Goal: Task Accomplishment & Management: Use online tool/utility

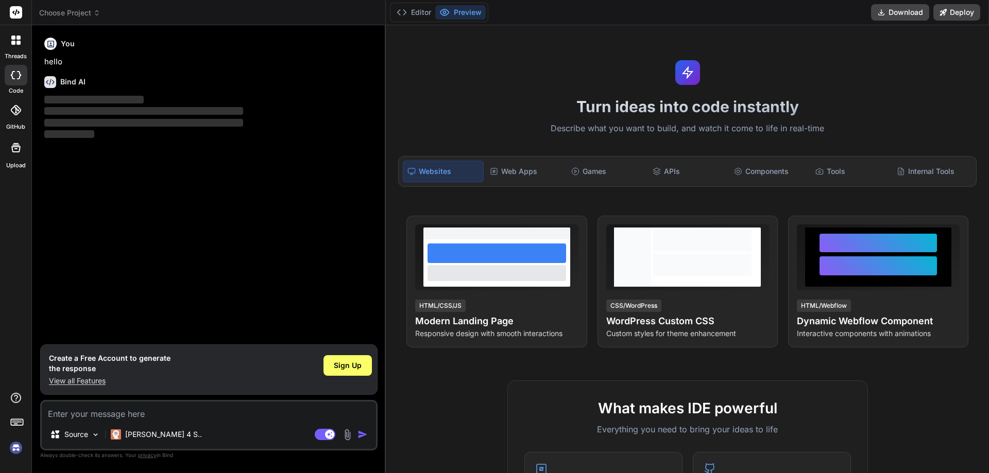
type textarea "x"
click at [347, 359] on div "Sign Up" at bounding box center [347, 365] width 48 height 21
click at [348, 368] on span "Sign Up" at bounding box center [348, 365] width 28 height 10
click at [144, 413] on textarea at bounding box center [209, 411] width 334 height 19
type textarea "df"
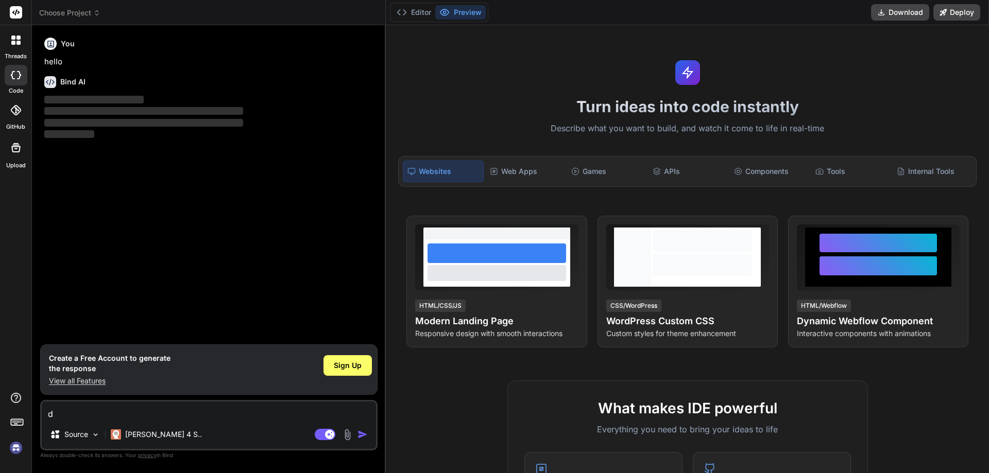
type textarea "x"
type textarea "dfa"
type textarea "x"
type textarea "dfas"
type textarea "x"
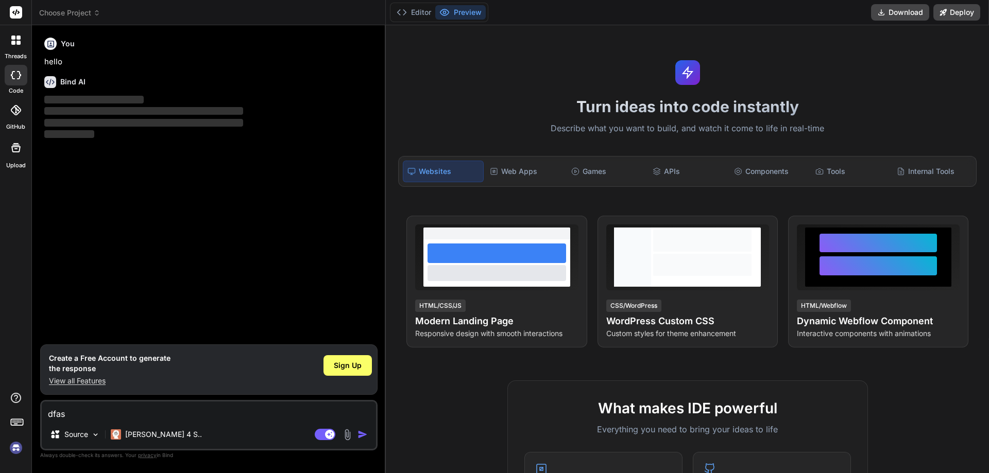
type textarea "dfasf"
type textarea "x"
type textarea "dfasfas"
type textarea "x"
type textarea "dfasfas'"
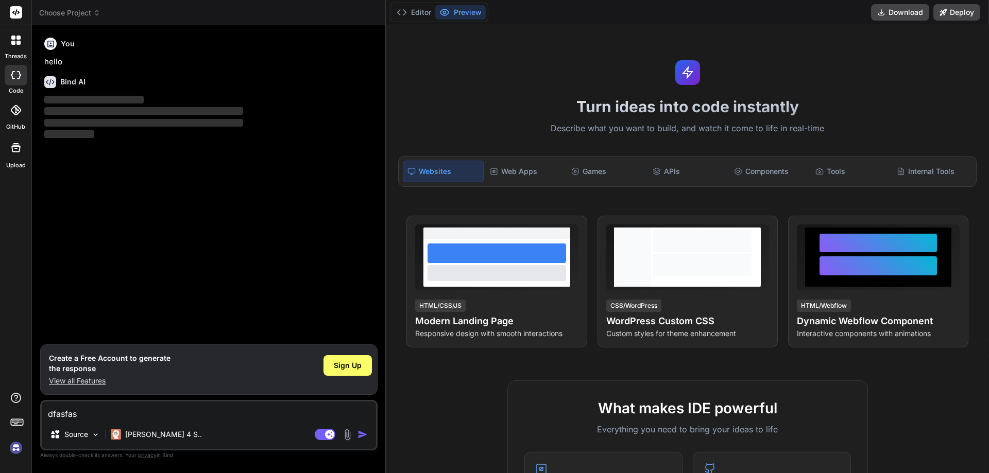
type textarea "x"
type textarea "dfasfas"
type textarea "x"
type textarea "dfasfas"
click at [356, 434] on div "Agent Mode. When this toggle is activated, AI automatically makes decisions, re…" at bounding box center [342, 434] width 59 height 12
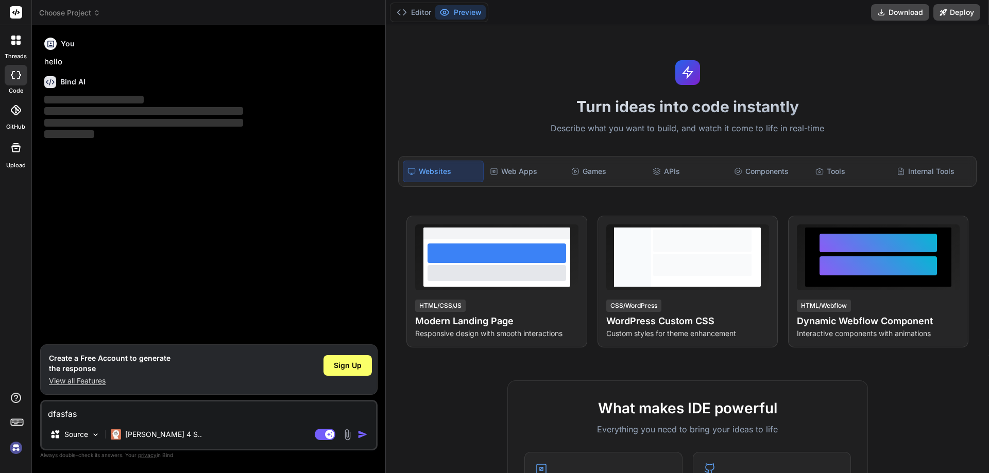
click at [359, 434] on img "button" at bounding box center [362, 434] width 10 height 10
click at [136, 411] on textarea "dfasfas" at bounding box center [209, 411] width 334 height 19
click at [98, 429] on div "Source" at bounding box center [75, 434] width 58 height 21
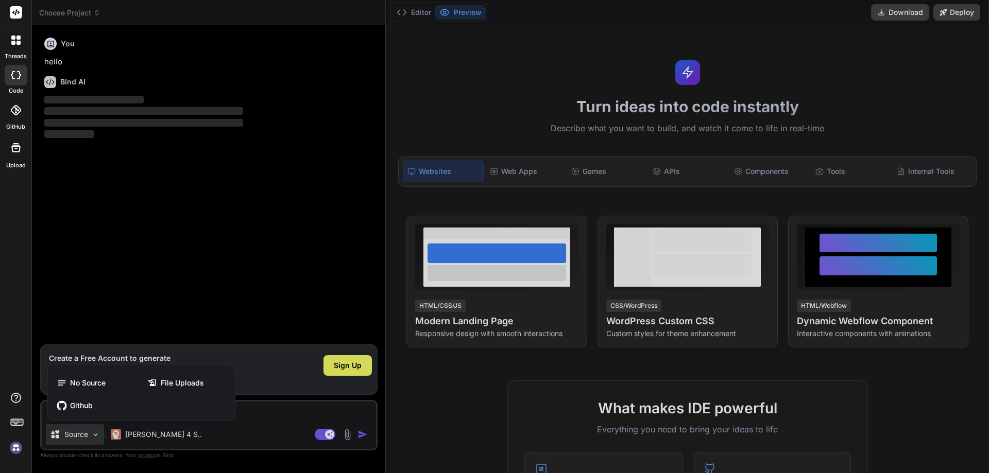
click at [160, 249] on div at bounding box center [494, 236] width 989 height 473
type textarea "x"
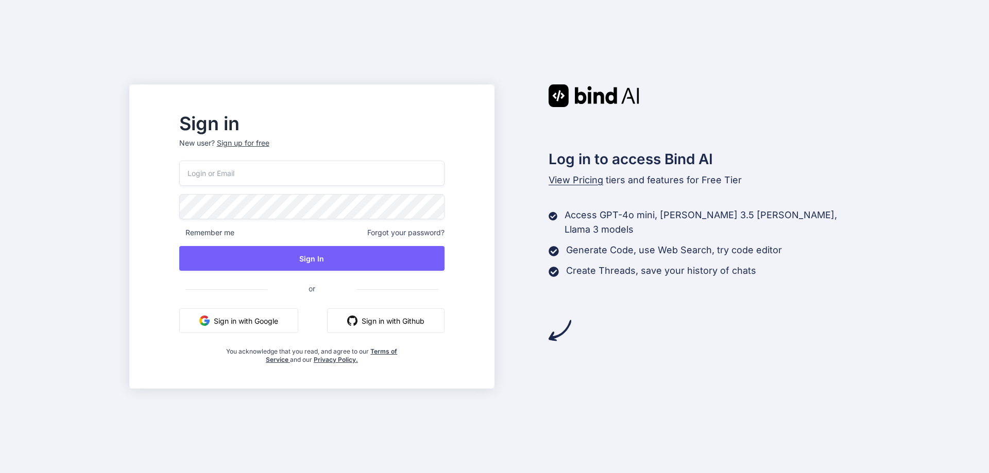
click at [239, 177] on input "email" at bounding box center [311, 173] width 265 height 25
type input "ad"
click at [356, 286] on span "or" at bounding box center [311, 288] width 89 height 25
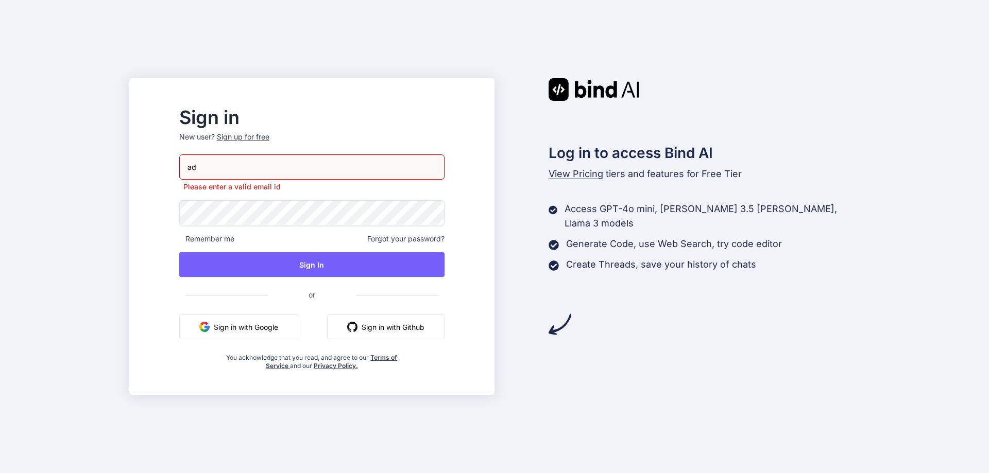
drag, startPoint x: 268, startPoint y: 173, endPoint x: 181, endPoint y: 171, distance: 87.0
click at [185, 172] on div "Sign in New user? Sign up for free ad Please enter a valid email id Remember me…" at bounding box center [311, 236] width 365 height 317
click at [249, 326] on button "Sign in with Google" at bounding box center [238, 327] width 119 height 25
click at [237, 170] on input "email" at bounding box center [311, 166] width 265 height 25
click at [236, 175] on input "email" at bounding box center [311, 166] width 265 height 25
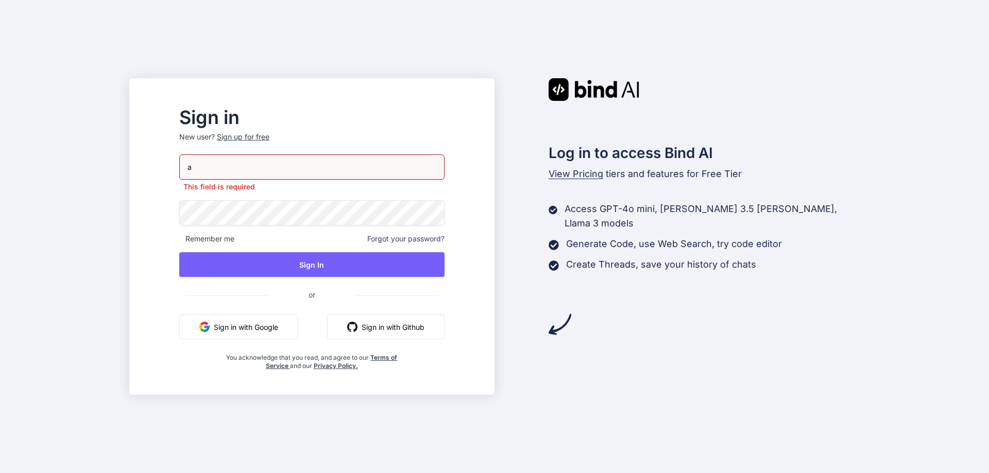
type input "ad"
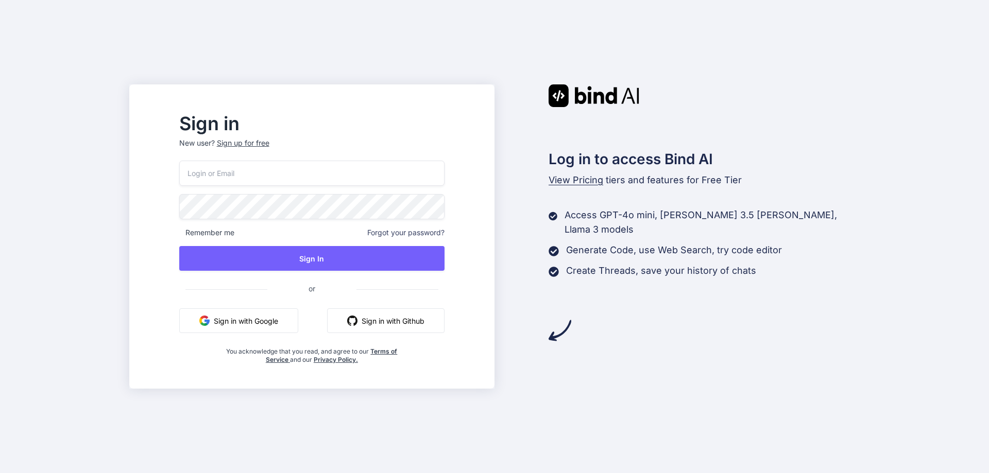
click at [223, 170] on input "email" at bounding box center [311, 173] width 265 height 25
type input "adil@yopmail.com"
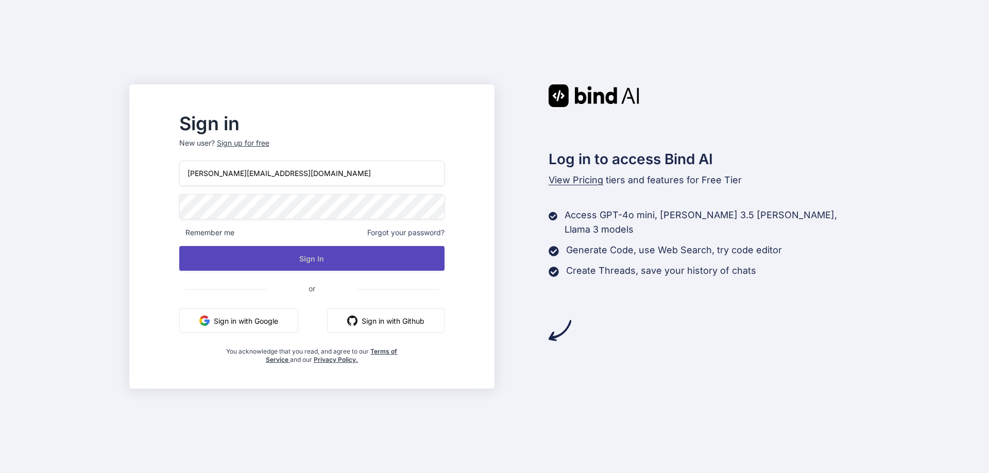
click at [409, 260] on button "Sign In" at bounding box center [311, 258] width 265 height 25
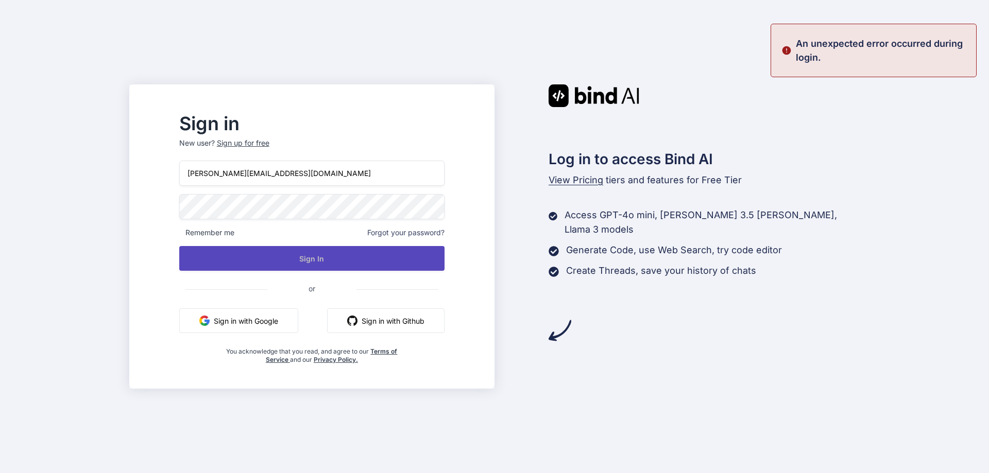
click at [368, 254] on button "Sign In" at bounding box center [311, 258] width 265 height 25
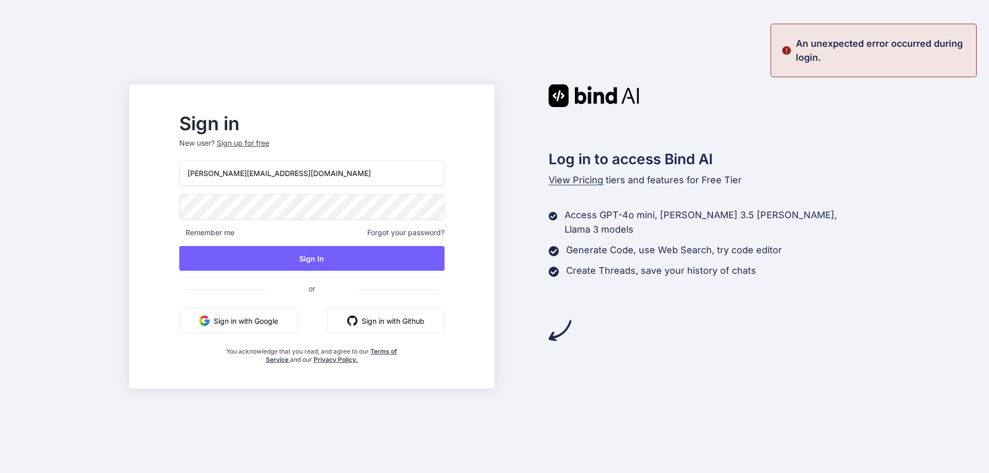
click at [131, 187] on div "Sign in New user? Sign up for free adil@yopmail.com Remember me Forgot your pas…" at bounding box center [494, 236] width 989 height 473
click at [69, 230] on div "Sign in New user? Sign up for free adil@yopmail.com Remember me Forgot your pas…" at bounding box center [494, 236] width 989 height 473
